Goal: Use online tool/utility: Utilize a website feature to perform a specific function

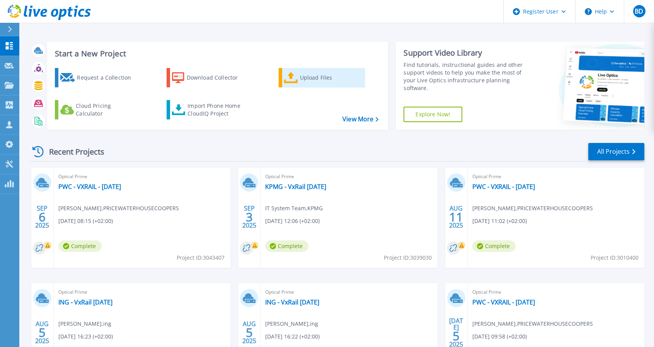
click at [300, 80] on div "Upload Files" at bounding box center [331, 77] width 62 height 15
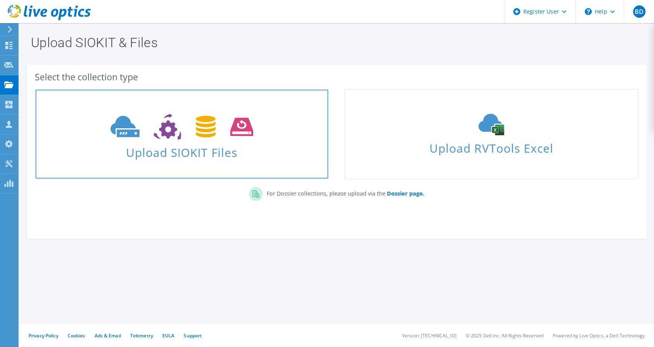
click at [145, 160] on link "Upload SIOKIT Files" at bounding box center [182, 134] width 294 height 90
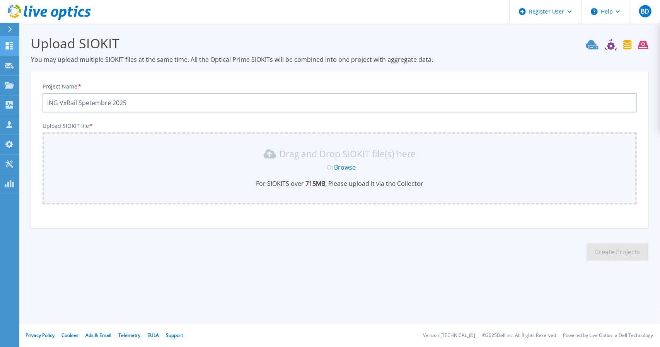
type input "ING VxRail Spetembre 2025"
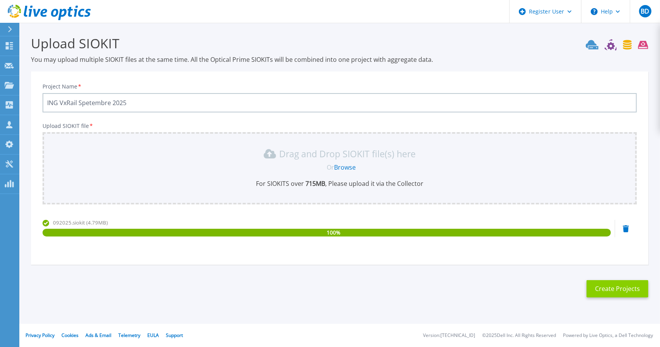
click at [613, 292] on button "Create Projects" at bounding box center [617, 288] width 62 height 17
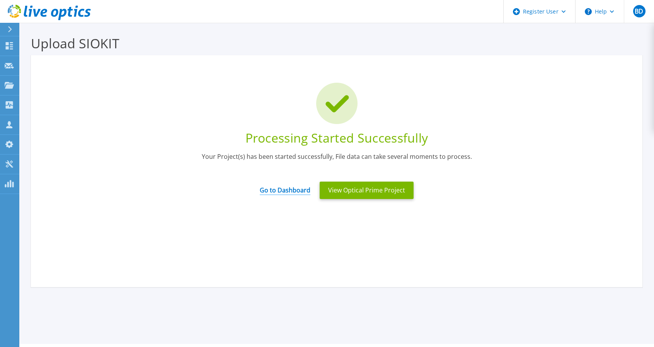
click at [279, 186] on link "Go to Dashboard" at bounding box center [285, 187] width 51 height 15
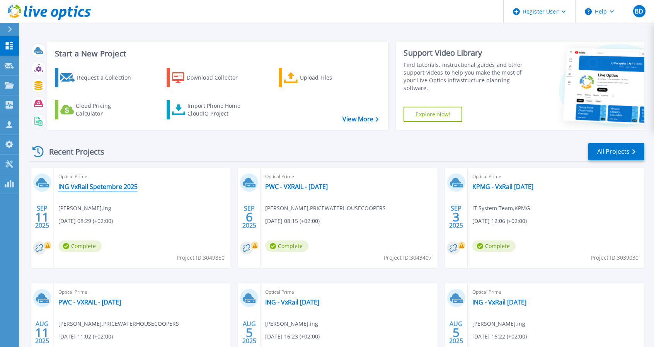
click at [103, 184] on link "ING VxRail Spetembre 2025" at bounding box center [97, 187] width 79 height 8
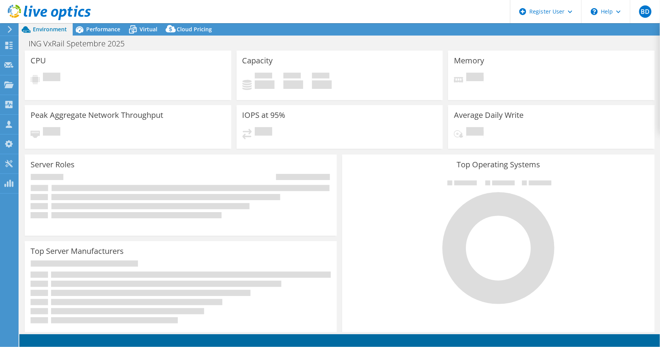
select select "USD"
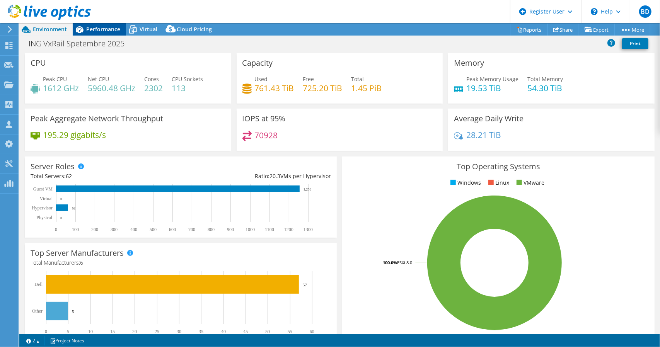
click at [106, 27] on span "Performance" at bounding box center [103, 29] width 34 height 7
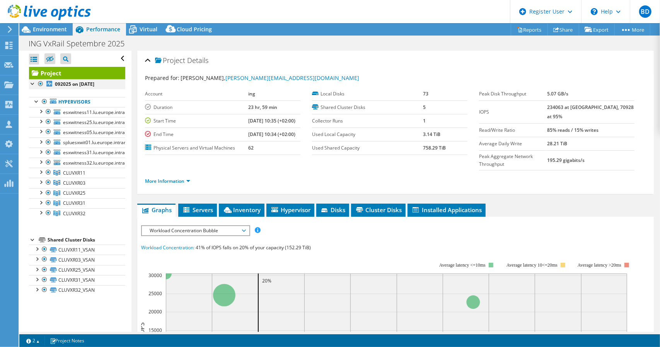
click at [42, 83] on div at bounding box center [41, 83] width 8 height 9
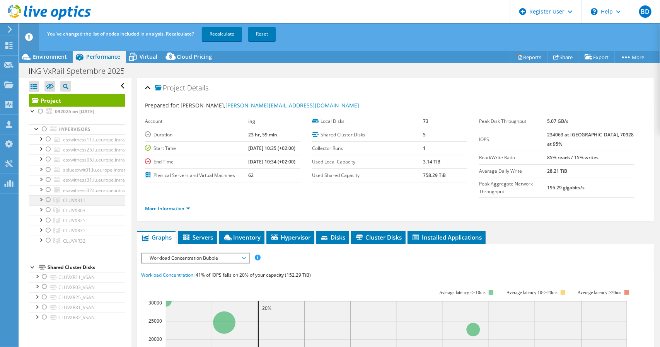
click at [49, 198] on div at bounding box center [48, 199] width 8 height 9
click at [217, 31] on link "Recalculate" at bounding box center [222, 34] width 40 height 14
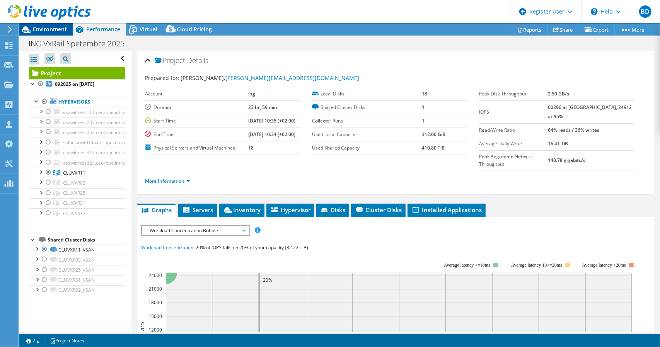
click at [41, 29] on span "Environment" at bounding box center [50, 29] width 34 height 7
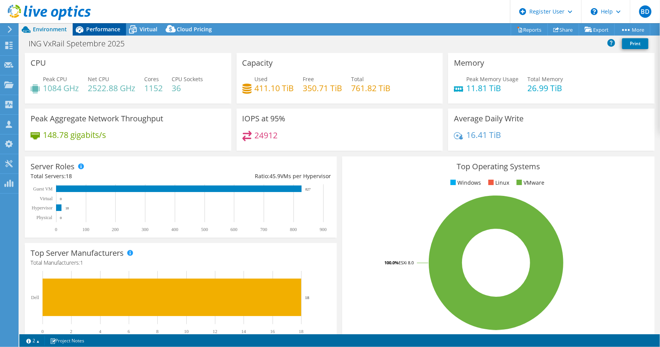
click at [105, 27] on span "Performance" at bounding box center [103, 29] width 34 height 7
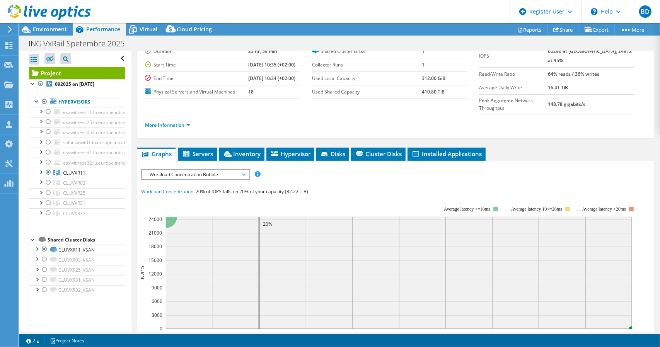
scroll to position [116, 0]
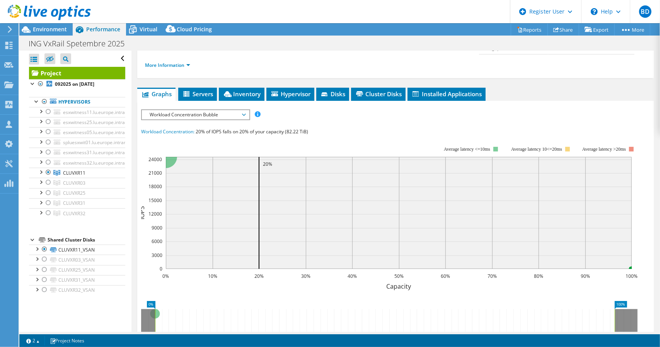
click at [233, 110] on span "Workload Concentration Bubble" at bounding box center [195, 114] width 99 height 9
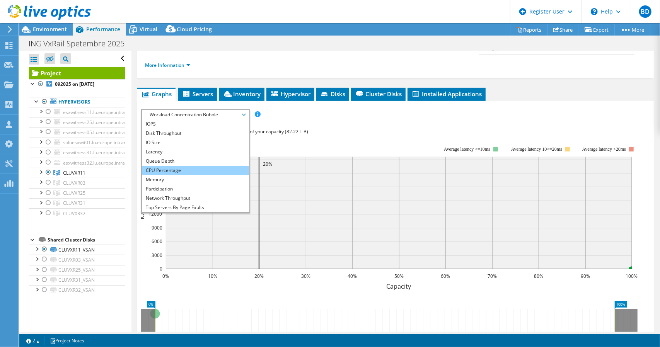
click at [197, 166] on li "CPU Percentage" at bounding box center [195, 170] width 107 height 9
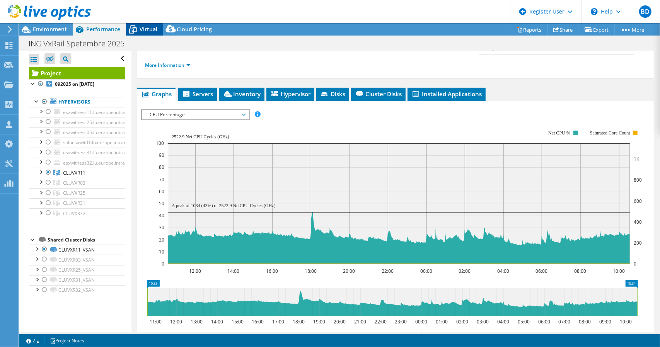
click at [148, 27] on span "Virtual" at bounding box center [149, 29] width 18 height 7
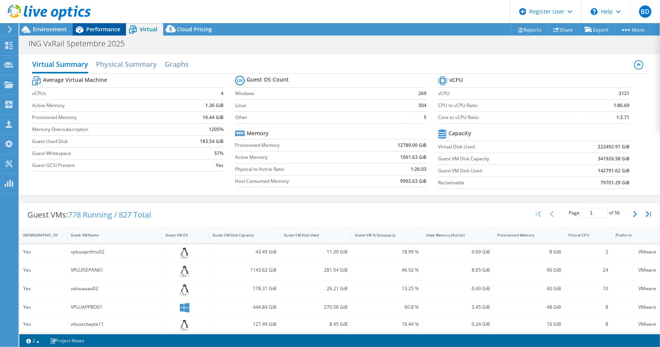
click at [105, 32] on span "Performance" at bounding box center [103, 29] width 34 height 7
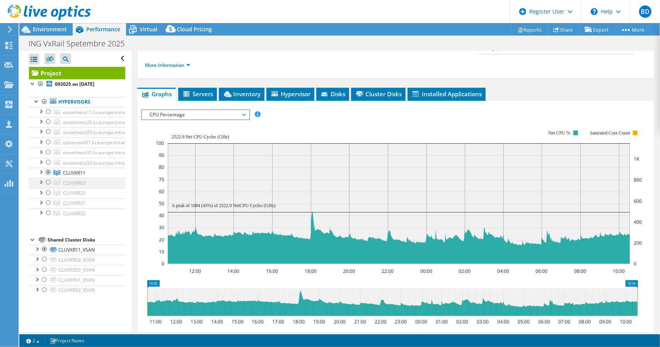
click at [48, 184] on div at bounding box center [48, 182] width 8 height 9
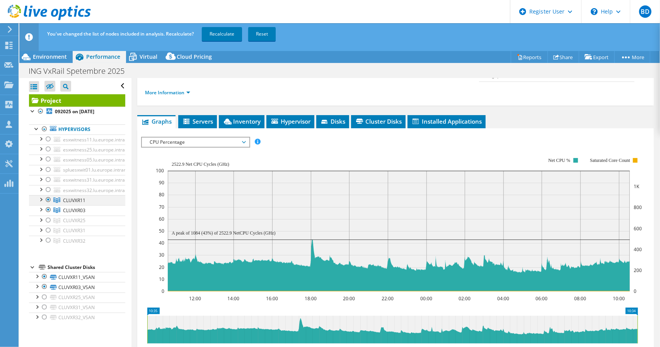
click at [48, 199] on div at bounding box center [48, 199] width 8 height 9
click at [222, 34] on link "Recalculate" at bounding box center [222, 34] width 40 height 14
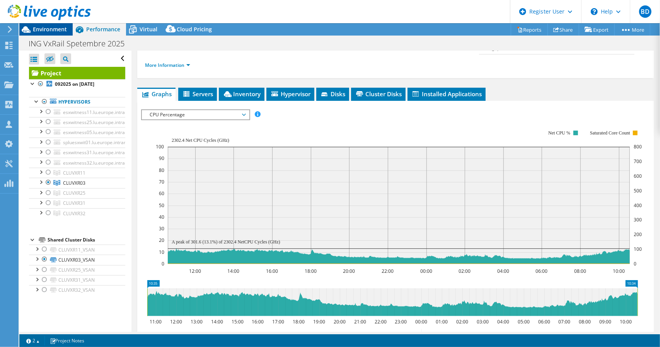
click at [57, 31] on span "Environment" at bounding box center [50, 29] width 34 height 7
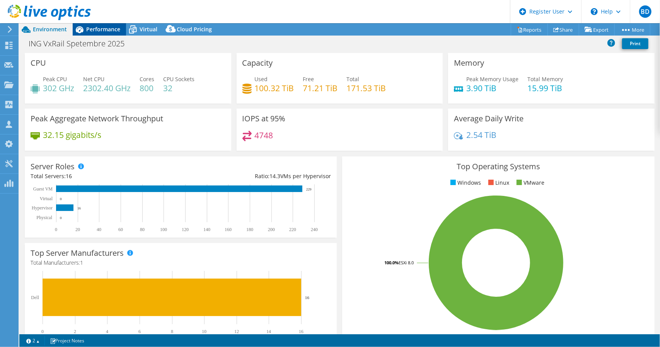
click at [96, 30] on span "Performance" at bounding box center [103, 29] width 34 height 7
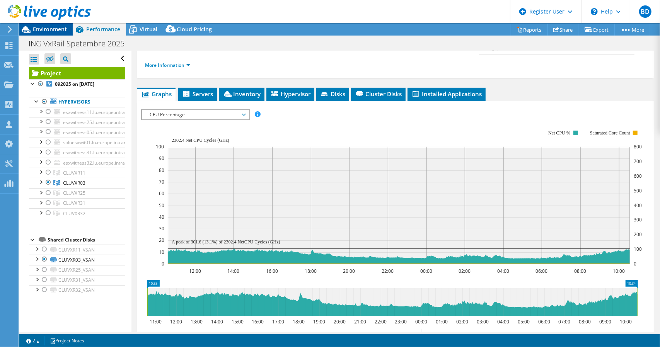
click at [60, 31] on span "Environment" at bounding box center [50, 29] width 34 height 7
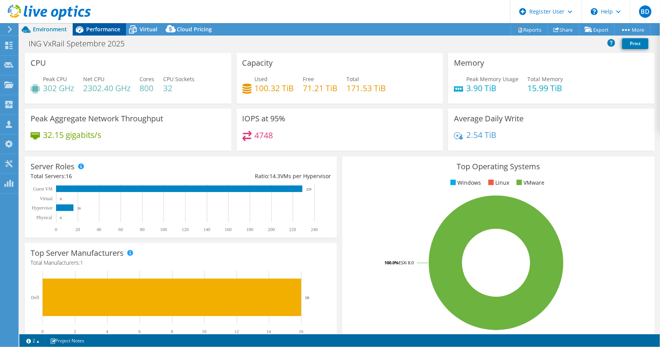
click at [107, 24] on div "Performance" at bounding box center [99, 29] width 53 height 12
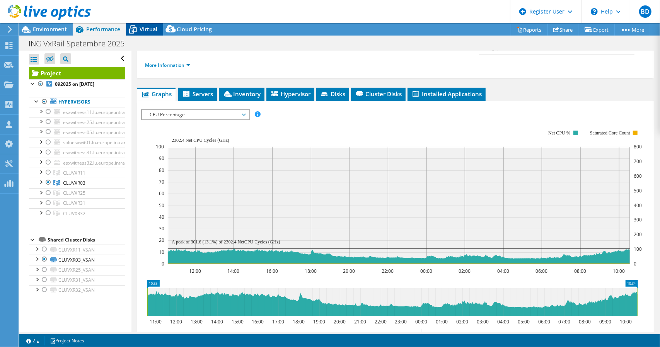
click at [149, 31] on span "Virtual" at bounding box center [149, 29] width 18 height 7
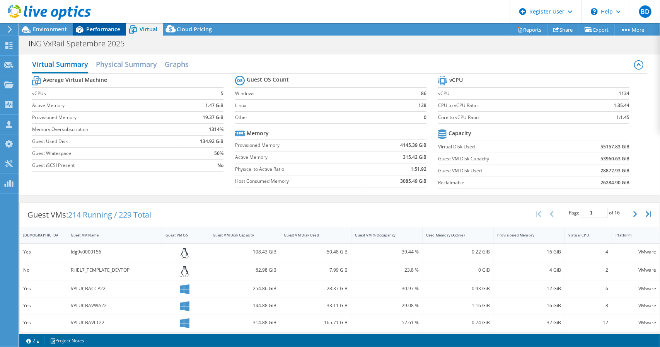
click at [108, 32] on span "Performance" at bounding box center [103, 29] width 34 height 7
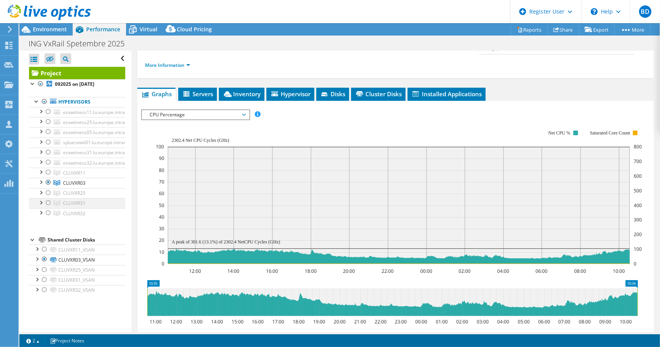
click at [49, 200] on div at bounding box center [48, 202] width 8 height 9
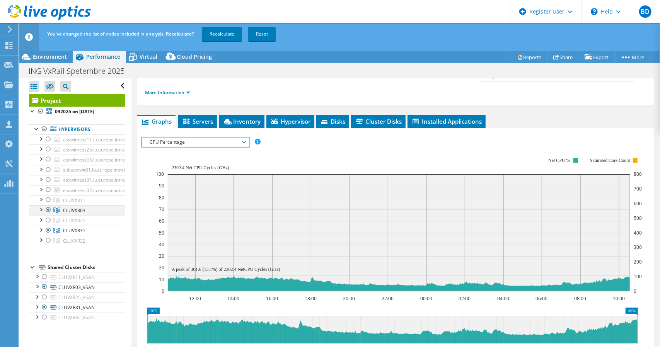
click at [49, 208] on div at bounding box center [48, 209] width 8 height 9
click at [226, 36] on link "Recalculate" at bounding box center [222, 34] width 40 height 14
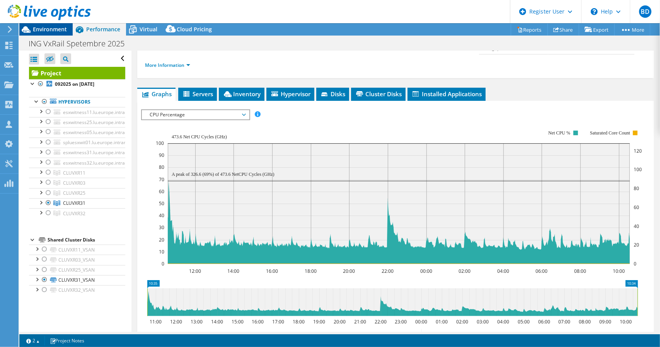
click at [58, 31] on span "Environment" at bounding box center [50, 29] width 34 height 7
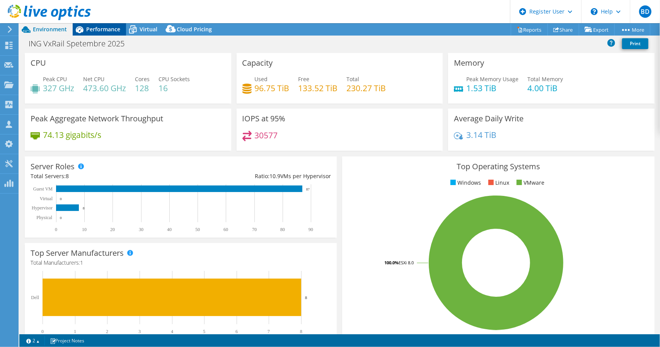
click at [94, 27] on span "Performance" at bounding box center [103, 29] width 34 height 7
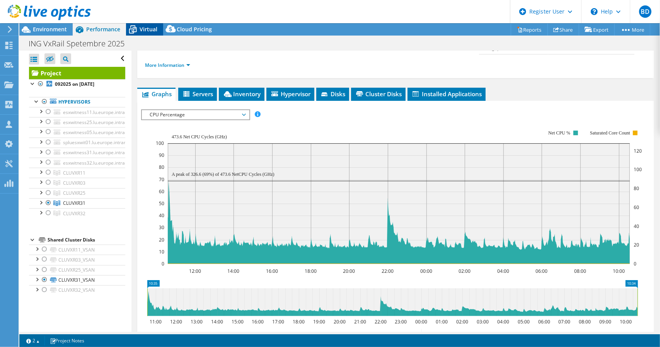
click at [151, 31] on span "Virtual" at bounding box center [149, 29] width 18 height 7
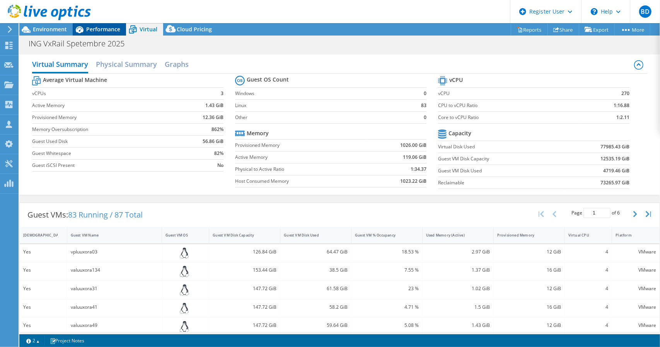
click at [103, 31] on span "Performance" at bounding box center [103, 29] width 34 height 7
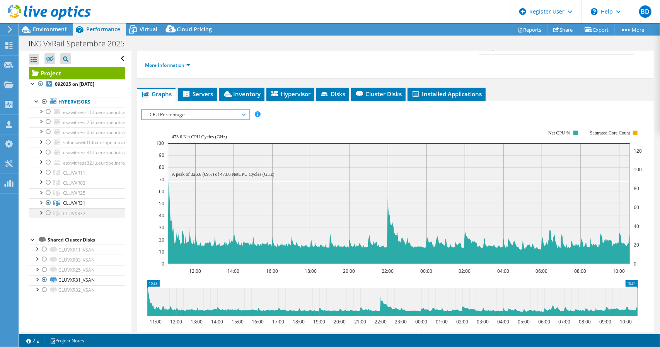
click at [48, 212] on div at bounding box center [48, 212] width 8 height 9
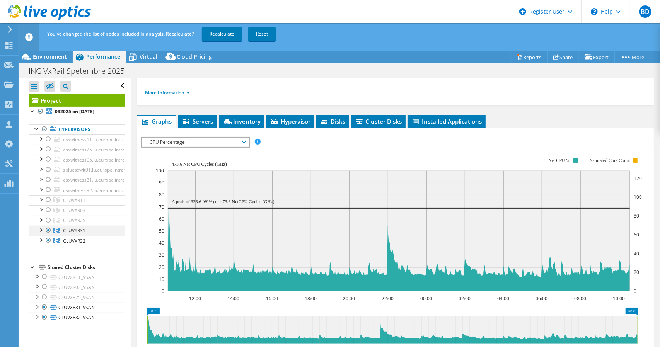
click at [49, 231] on div at bounding box center [48, 230] width 8 height 9
click at [226, 34] on link "Recalculate" at bounding box center [222, 34] width 40 height 14
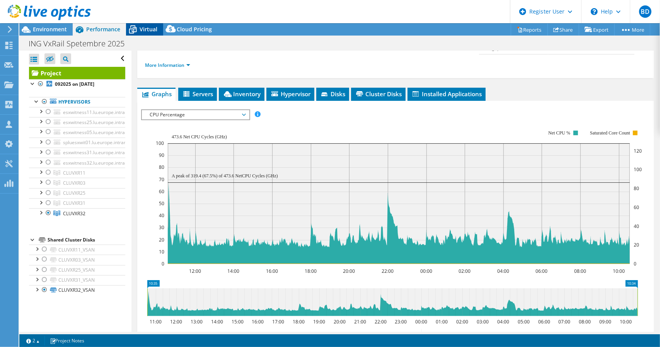
click at [151, 27] on span "Virtual" at bounding box center [149, 29] width 18 height 7
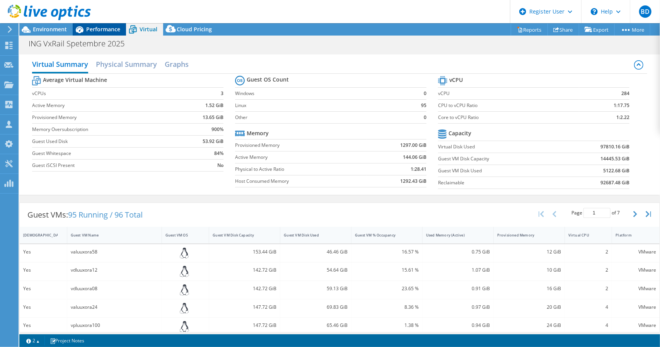
click at [104, 34] on div "Performance" at bounding box center [99, 29] width 53 height 12
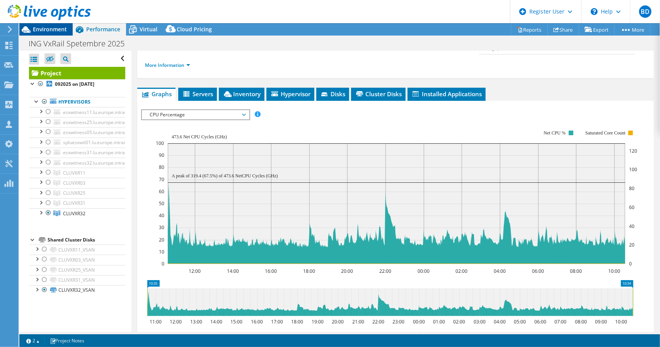
click at [56, 28] on span "Environment" at bounding box center [50, 29] width 34 height 7
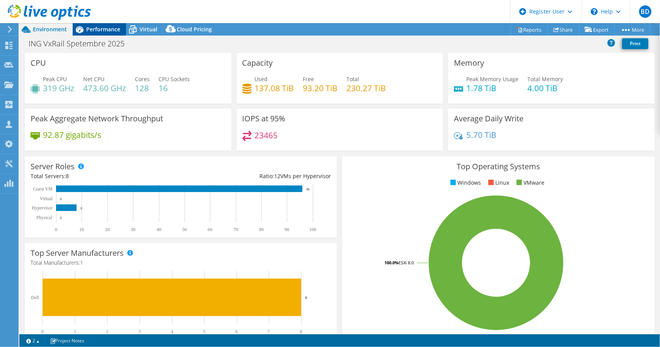
click at [100, 32] on span "Performance" at bounding box center [103, 29] width 34 height 7
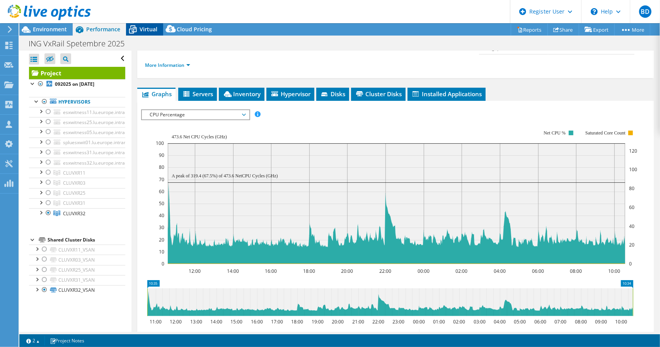
click at [144, 31] on span "Virtual" at bounding box center [149, 29] width 18 height 7
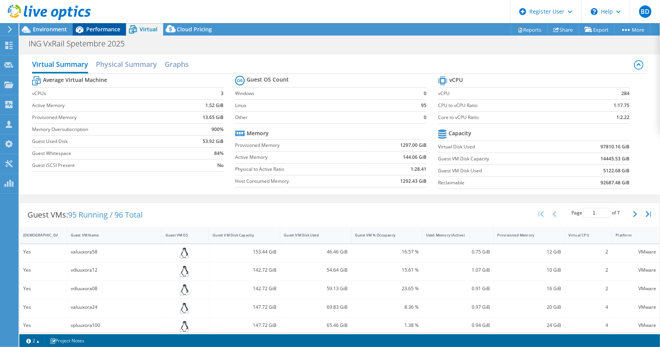
click at [101, 30] on span "Performance" at bounding box center [103, 29] width 34 height 7
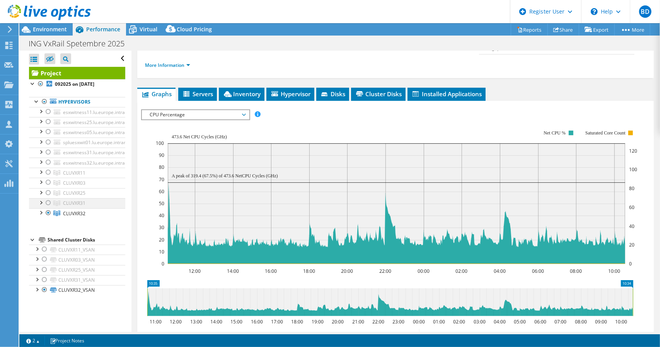
click at [46, 201] on div at bounding box center [48, 202] width 8 height 9
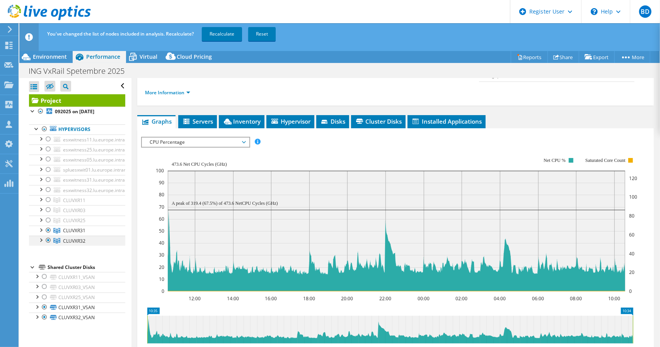
click at [48, 240] on div at bounding box center [48, 240] width 8 height 9
click at [229, 37] on link "Recalculate" at bounding box center [222, 34] width 40 height 14
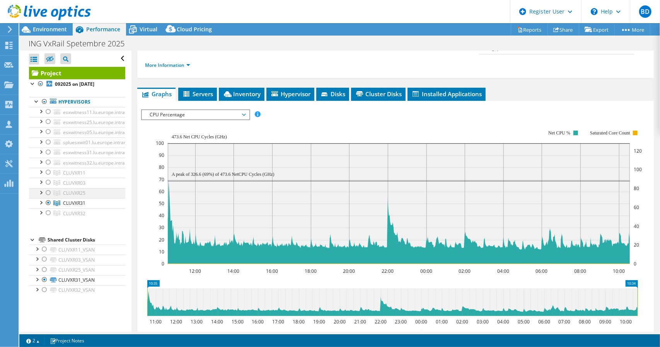
click at [48, 191] on div at bounding box center [48, 192] width 8 height 9
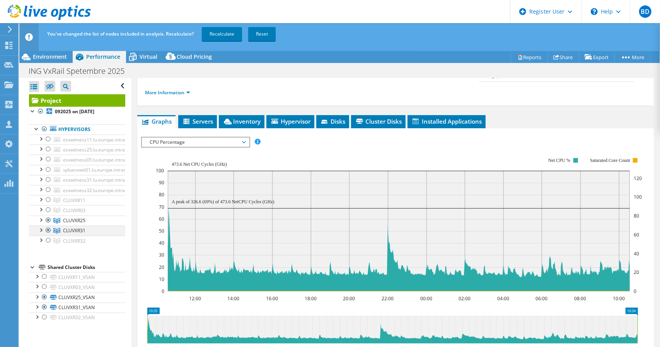
click at [49, 230] on div at bounding box center [48, 230] width 8 height 9
click at [217, 35] on link "Recalculate" at bounding box center [222, 34] width 40 height 14
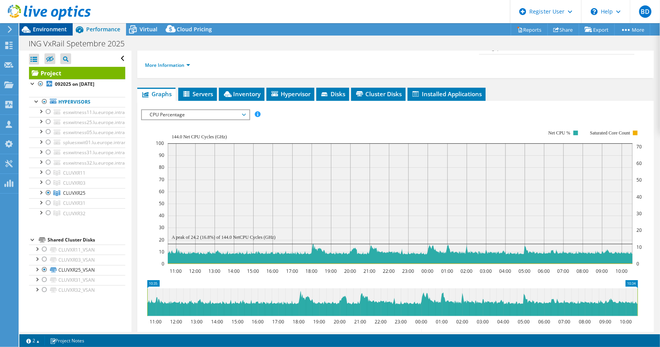
click at [57, 28] on span "Environment" at bounding box center [50, 29] width 34 height 7
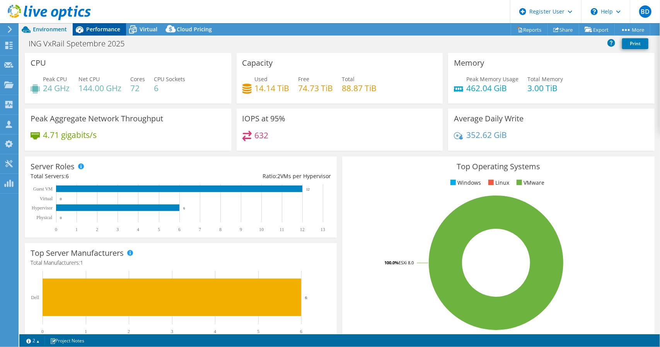
click at [96, 29] on span "Performance" at bounding box center [103, 29] width 34 height 7
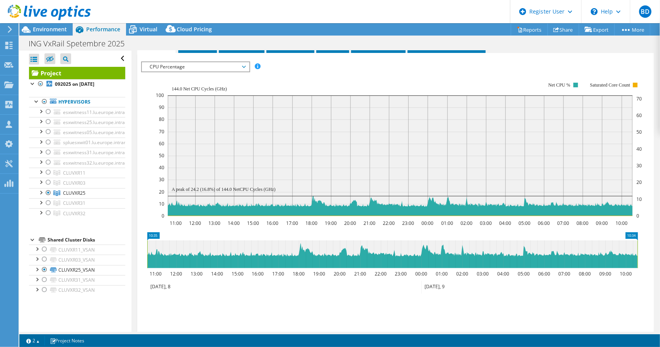
scroll to position [155, 0]
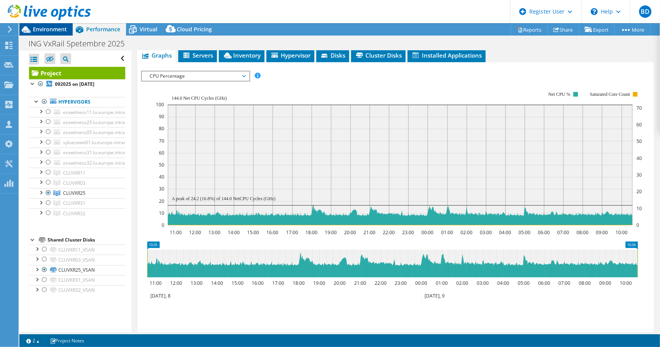
click at [50, 29] on span "Environment" at bounding box center [50, 29] width 34 height 7
